Goal: Task Accomplishment & Management: Manage account settings

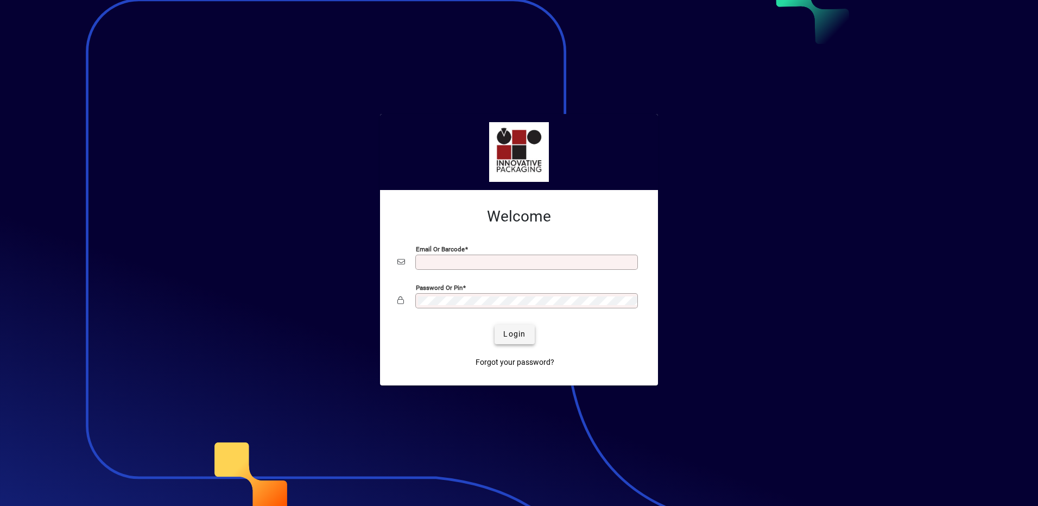
type input "**********"
click at [516, 335] on span "Login" at bounding box center [514, 334] width 22 height 11
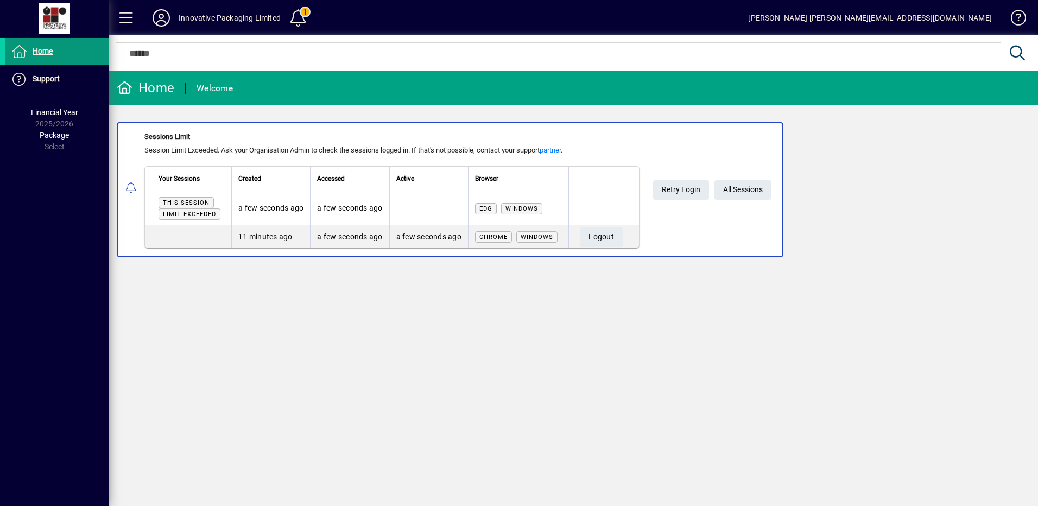
click at [52, 48] on span "Home" at bounding box center [43, 51] width 20 height 9
click at [303, 11] on span at bounding box center [298, 18] width 26 height 26
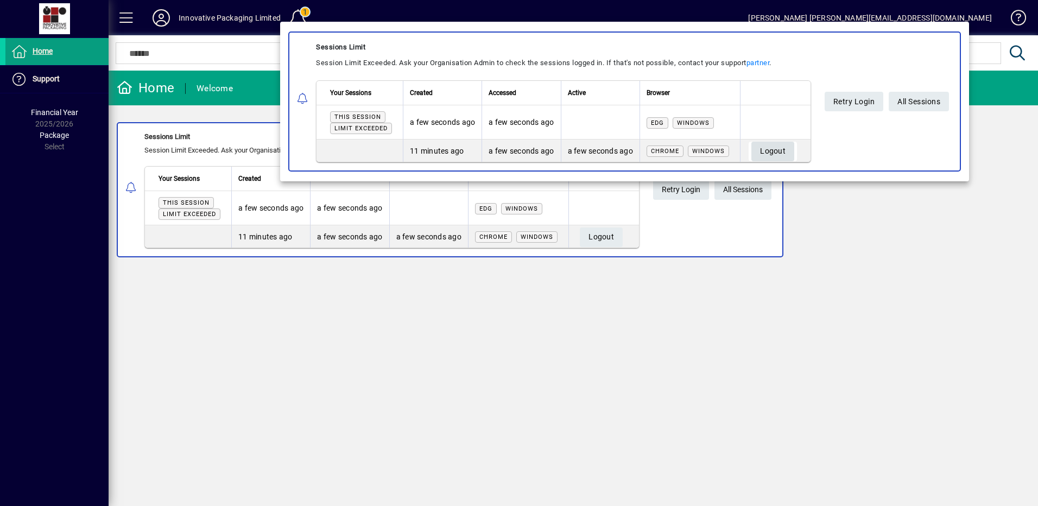
click at [777, 148] on span "Logout" at bounding box center [773, 152] width 26 height 18
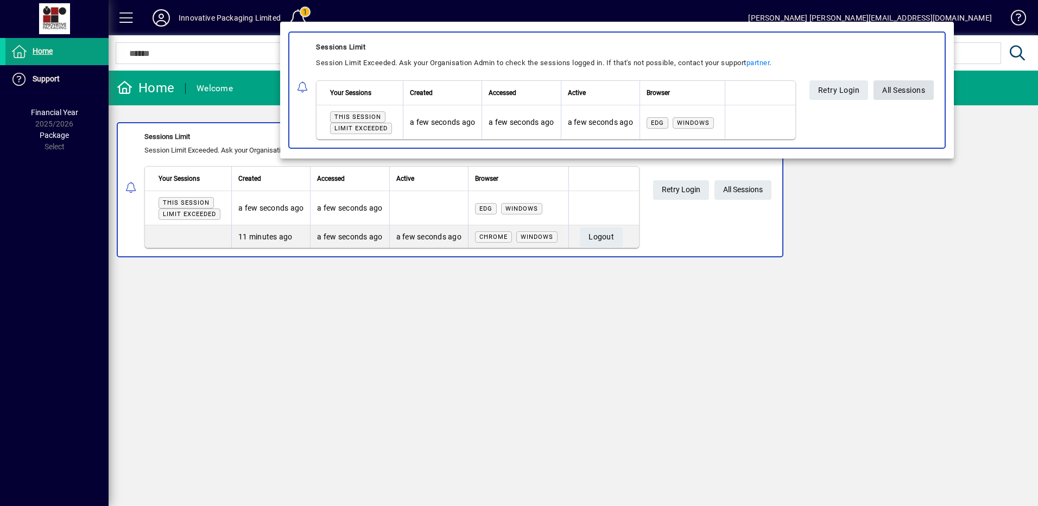
click at [905, 92] on span "All Sessions" at bounding box center [904, 90] width 43 height 18
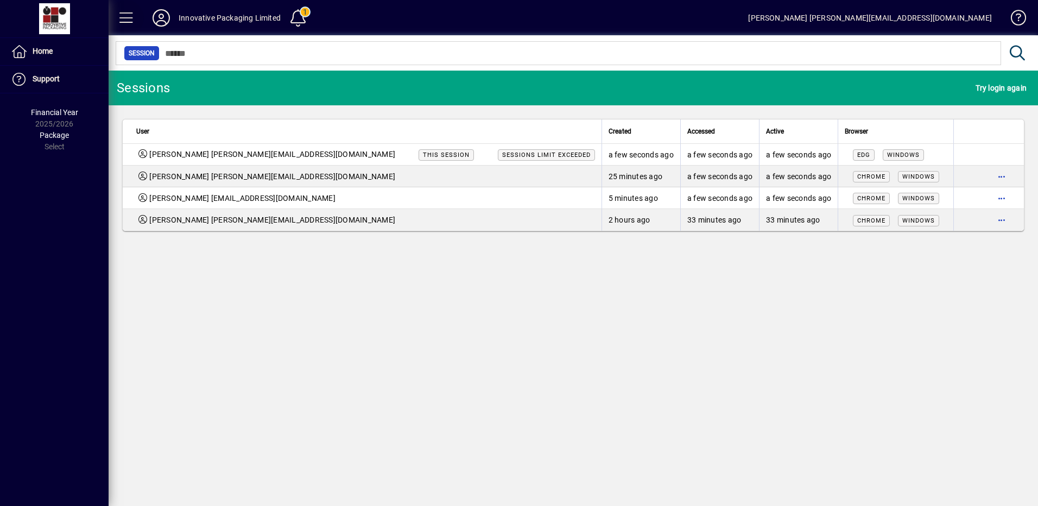
click at [128, 15] on span at bounding box center [127, 18] width 26 height 26
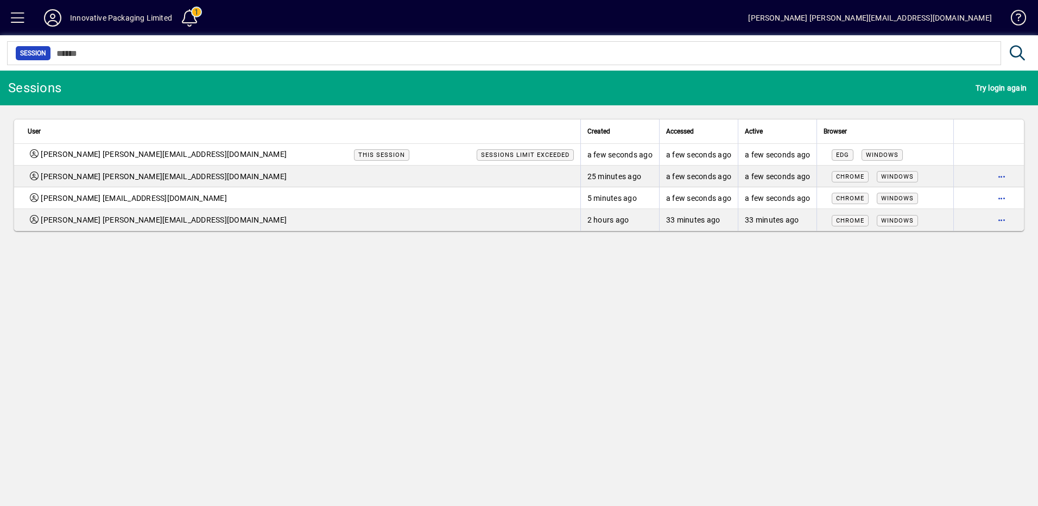
click at [936, 21] on div "[PERSON_NAME] [PERSON_NAME][EMAIL_ADDRESS][DOMAIN_NAME]" at bounding box center [870, 17] width 244 height 17
click at [1019, 12] on span at bounding box center [1014, 20] width 26 height 26
